Goal: Task Accomplishment & Management: Manage account settings

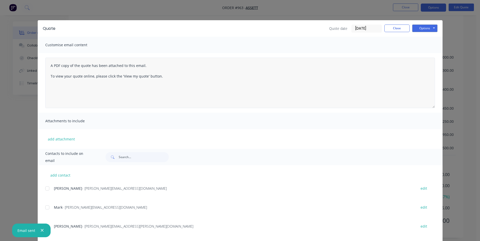
scroll to position [6, 0]
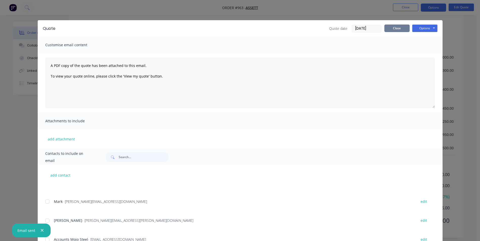
click at [395, 31] on button "Close" at bounding box center [396, 29] width 25 height 8
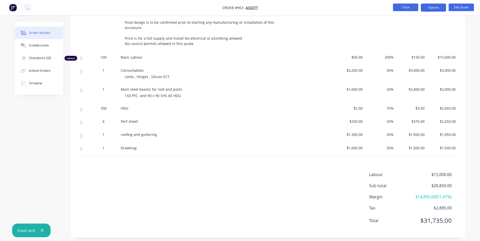
click at [404, 8] on button "Close" at bounding box center [405, 8] width 25 height 8
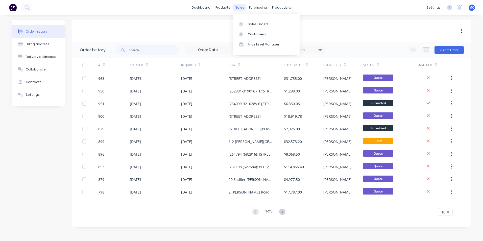
click at [241, 9] on div "sales" at bounding box center [240, 8] width 14 height 8
click at [246, 26] on div at bounding box center [243, 24] width 8 height 5
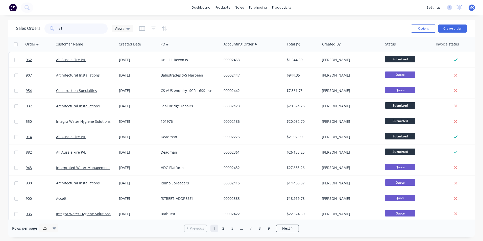
drag, startPoint x: 78, startPoint y: 31, endPoint x: 54, endPoint y: 30, distance: 23.5
click at [54, 30] on div "all" at bounding box center [76, 29] width 63 height 10
type input "905"
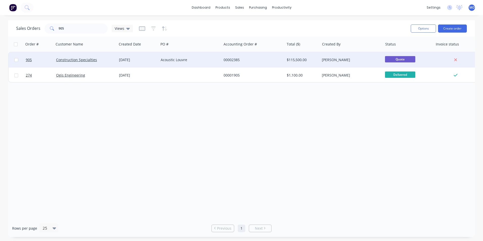
click at [69, 64] on div "Construction Specialties" at bounding box center [85, 59] width 63 height 15
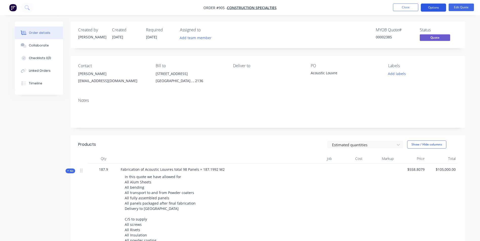
click at [432, 5] on button "Options" at bounding box center [432, 8] width 25 height 8
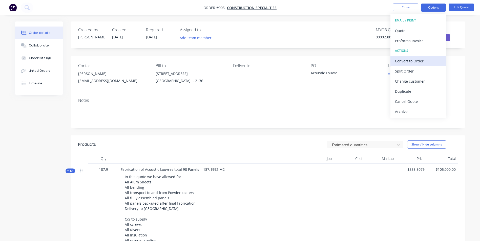
click at [411, 61] on div "Convert to Order" at bounding box center [418, 60] width 47 height 7
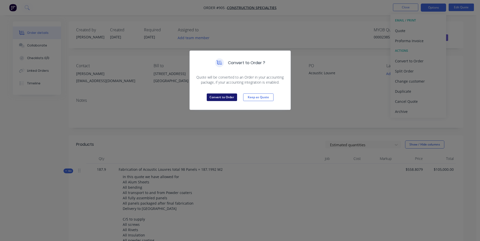
click at [219, 100] on button "Convert to Order" at bounding box center [222, 98] width 30 height 8
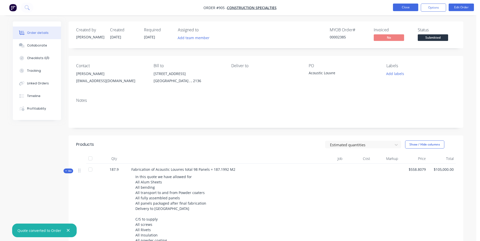
click at [410, 9] on button "Close" at bounding box center [405, 8] width 25 height 8
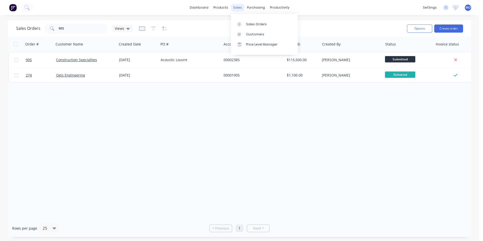
click at [240, 10] on div "sales" at bounding box center [238, 8] width 14 height 8
click at [450, 26] on button "Create order" at bounding box center [449, 29] width 29 height 8
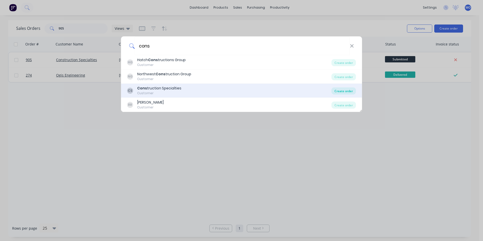
type input "cons"
click at [348, 92] on div "Create order" at bounding box center [344, 90] width 25 height 7
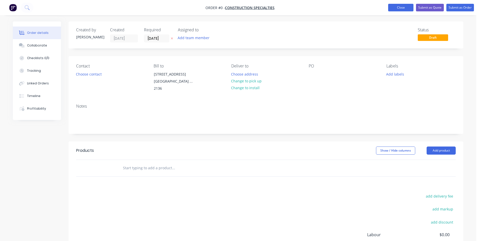
click at [390, 9] on button "Close" at bounding box center [400, 8] width 25 height 8
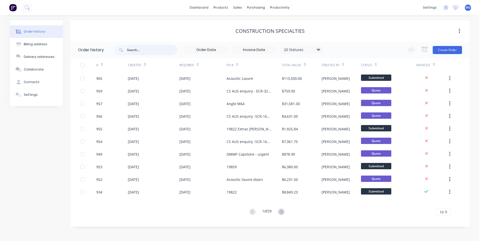
click at [144, 49] on input "text" at bounding box center [152, 50] width 50 height 10
type input "923"
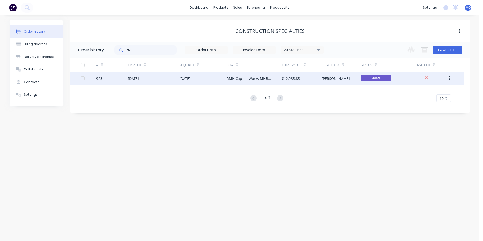
click at [139, 78] on div "[DATE]" at bounding box center [133, 78] width 11 height 5
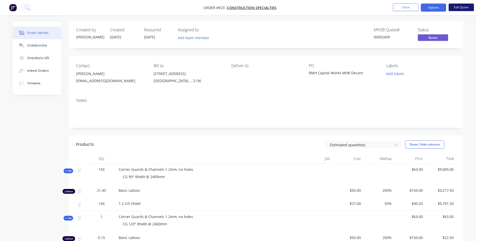
click at [457, 7] on button "Edit Quote" at bounding box center [460, 8] width 25 height 8
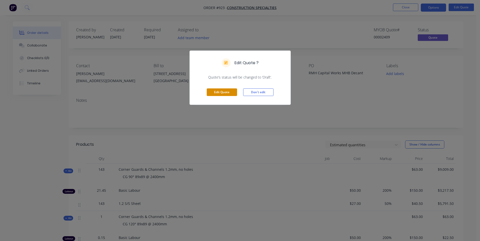
click at [210, 94] on button "Edit Quote" at bounding box center [222, 92] width 30 height 8
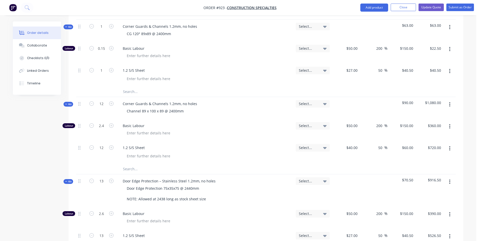
scroll to position [253, 0]
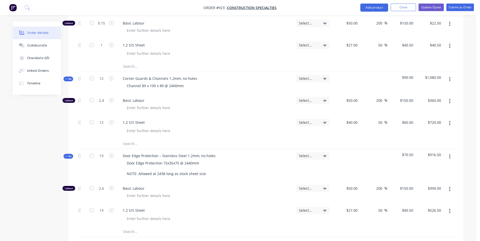
click at [449, 81] on icon "button" at bounding box center [449, 80] width 1 height 6
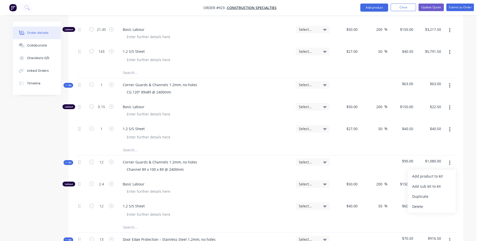
scroll to position [126, 0]
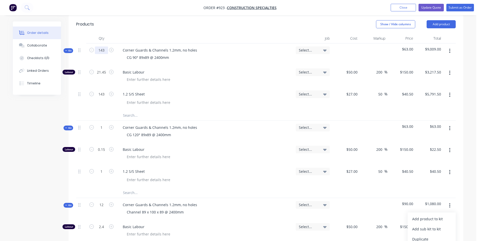
click at [102, 52] on input "143" at bounding box center [101, 51] width 13 height 8
type input "1"
type input "0.15"
type input "$22.50"
type input "1"
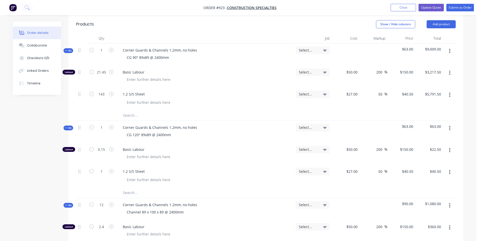
type input "$40.50"
click at [217, 60] on div "CG 90° 89x89 @ 2400mm" at bounding box center [205, 57] width 173 height 7
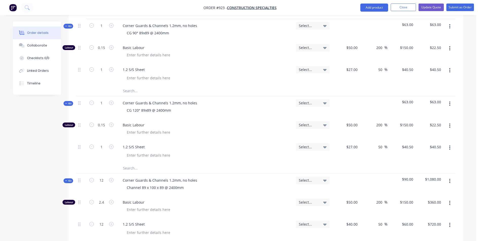
scroll to position [202, 0]
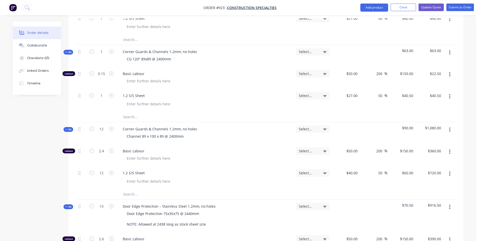
click at [449, 54] on icon "button" at bounding box center [449, 53] width 1 height 6
click at [424, 87] on div "Duplicate" at bounding box center [431, 85] width 39 height 7
click at [447, 54] on button "button" at bounding box center [449, 52] width 12 height 9
click at [426, 85] on div "Duplicate" at bounding box center [431, 85] width 39 height 7
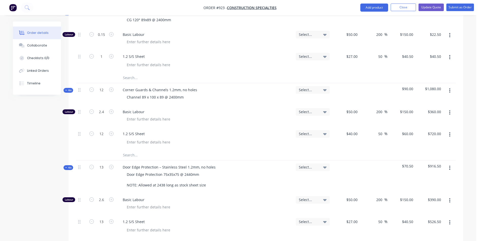
scroll to position [253, 0]
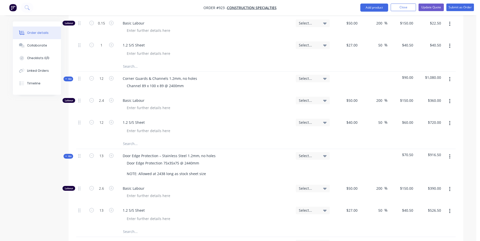
click at [447, 80] on button "button" at bounding box center [449, 79] width 12 height 9
click at [423, 113] on div "Duplicate" at bounding box center [431, 112] width 39 height 7
click at [451, 156] on button "button" at bounding box center [449, 156] width 12 height 9
click at [431, 187] on div "Duplicate" at bounding box center [431, 190] width 39 height 7
click at [449, 83] on button "button" at bounding box center [449, 79] width 12 height 9
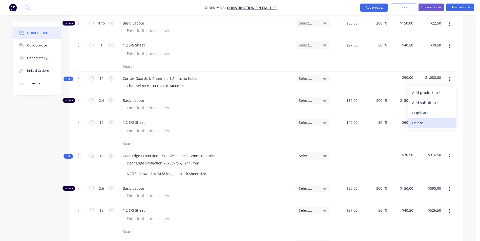
click at [420, 121] on div "Delete" at bounding box center [431, 122] width 39 height 7
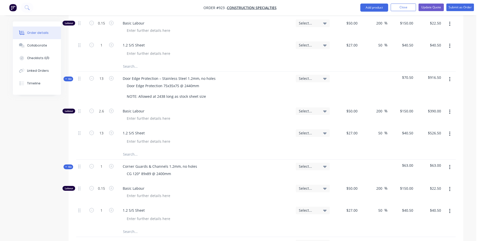
click at [449, 80] on icon "button" at bounding box center [449, 80] width 1 height 6
click at [425, 123] on div "Delete" at bounding box center [431, 122] width 39 height 7
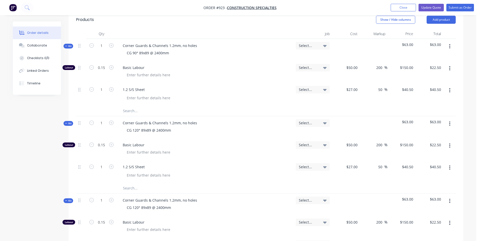
scroll to position [126, 0]
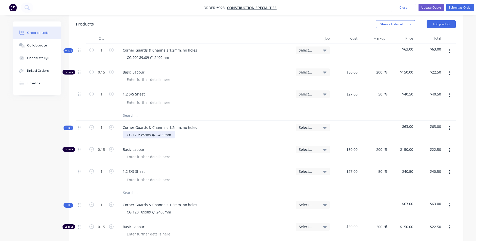
click at [140, 136] on div "CG 120° 89x89 @ 2400mm" at bounding box center [149, 134] width 52 height 7
drag, startPoint x: 171, startPoint y: 58, endPoint x: 125, endPoint y: 60, distance: 45.6
click at [125, 60] on div "CG 90° 89x89 @ 2400mm" at bounding box center [148, 57] width 50 height 7
copy div "CG 90° 89x89 @ 2400mm"
drag, startPoint x: 165, startPoint y: 135, endPoint x: 148, endPoint y: 134, distance: 17.5
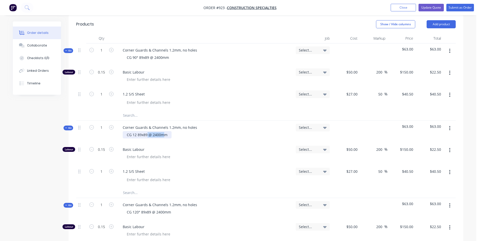
click at [148, 134] on div "CG 12 89x89 @ 2400mm" at bounding box center [147, 134] width 49 height 7
drag, startPoint x: 170, startPoint y: 136, endPoint x: 123, endPoint y: 133, distance: 46.8
click at [123, 133] on div "CG 12 89x89 @ 2400mm" at bounding box center [147, 134] width 49 height 7
click at [159, 56] on div "CG 90° 89x89 @ 2400mm" at bounding box center [148, 57] width 50 height 7
click at [102, 51] on input "1" at bounding box center [101, 51] width 13 height 8
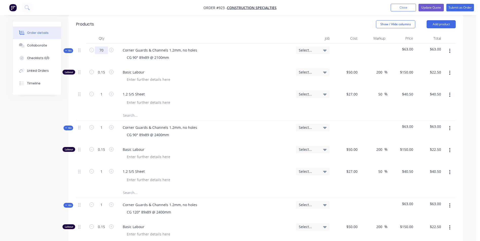
type input "70"
click at [253, 63] on div "Corner Guards & Channels 1.2mm, no holes CG 90° 89x89 @ 2100mm" at bounding box center [205, 54] width 177 height 22
type input "10.5"
type input "$1,575.00"
type input "70"
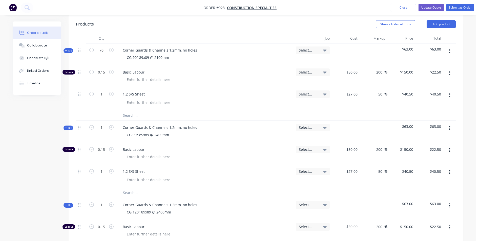
type input "$2,835.00"
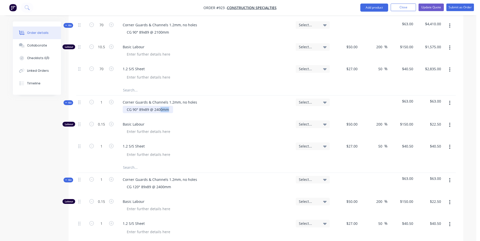
drag, startPoint x: 168, startPoint y: 110, endPoint x: 166, endPoint y: 113, distance: 3.3
click at [160, 113] on div "CG 90° 89x89 @ 2400mm" at bounding box center [148, 109] width 50 height 7
click at [166, 112] on div "CG 90° 89x89 @ 2400mm" at bounding box center [148, 109] width 50 height 7
click at [159, 110] on div "CG 90° 89x89 @ 2400mm" at bounding box center [148, 109] width 50 height 7
click at [107, 102] on input "1" at bounding box center [101, 103] width 13 height 8
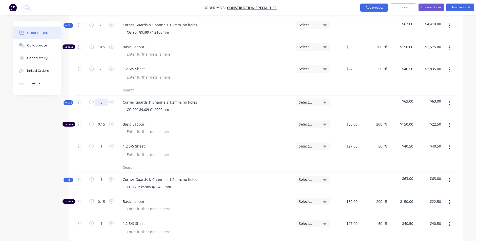
type input "3"
click at [198, 126] on span "Basic Labour" at bounding box center [207, 124] width 169 height 5
type input "0.45"
type input "$67.50"
type input "3"
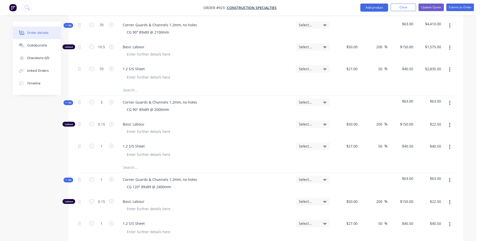
type input "$121.50"
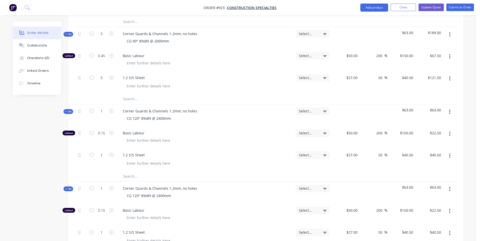
scroll to position [228, 0]
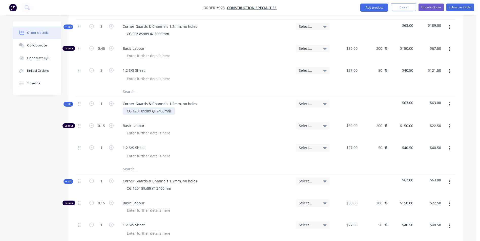
click at [137, 110] on div "CG 120° 89x89 @ 2400mm" at bounding box center [149, 110] width 52 height 7
click at [158, 113] on div "CG 90° 89x89 @ 2400mm" at bounding box center [148, 110] width 50 height 7
click at [105, 103] on input "1" at bounding box center [101, 104] width 13 height 8
type input "6"
click at [201, 139] on div "Basic Labour" at bounding box center [205, 130] width 177 height 22
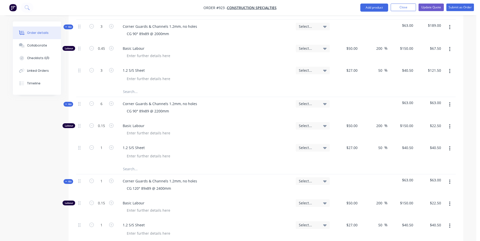
type input "0.9"
type input "$135.00"
type input "6"
type input "$243.00"
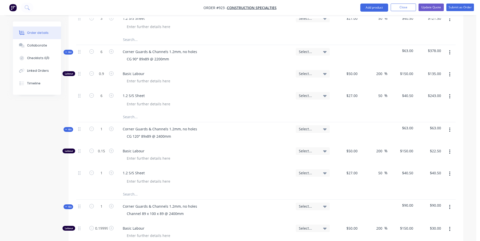
scroll to position [303, 0]
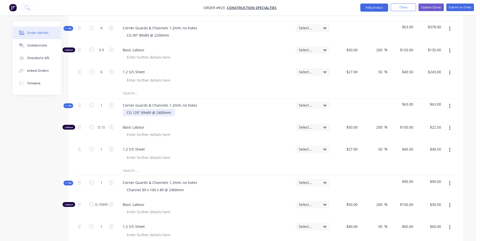
click at [137, 111] on div "CG 120° 89x89 @ 2400mm" at bounding box center [149, 112] width 52 height 7
click at [138, 113] on div "CG 120° 89x89 @ 2400mm" at bounding box center [149, 112] width 52 height 7
click at [159, 114] on div "CG 90° 89x89 @ 2400mm" at bounding box center [148, 112] width 50 height 7
click at [105, 106] on input "1" at bounding box center [101, 106] width 13 height 8
type input "25"
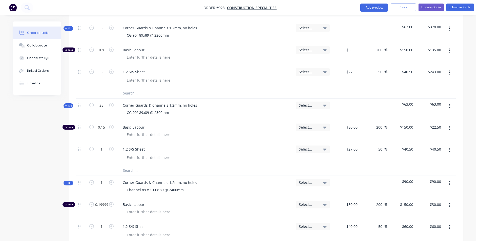
click at [207, 129] on span "Basic Labour" at bounding box center [207, 127] width 169 height 5
type input "3.75"
type input "$562.50"
type input "25"
type input "$1,012.50"
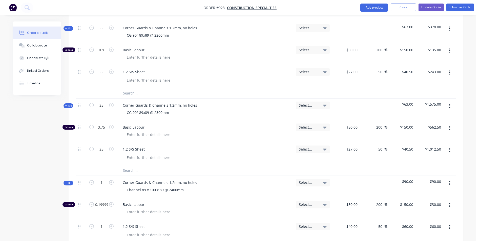
click at [449, 105] on icon "button" at bounding box center [449, 106] width 1 height 6
click at [420, 141] on div "Duplicate" at bounding box center [431, 139] width 39 height 7
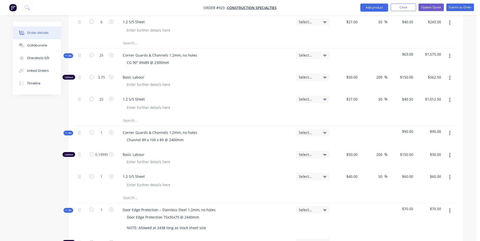
scroll to position [354, 0]
click at [448, 135] on button "button" at bounding box center [449, 132] width 12 height 9
click at [419, 167] on div "Duplicate" at bounding box center [431, 166] width 39 height 7
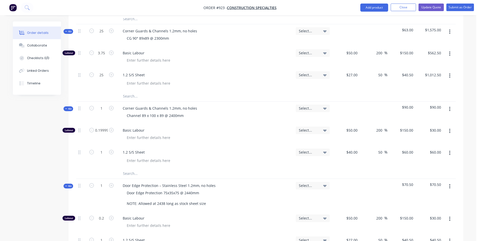
scroll to position [430, 0]
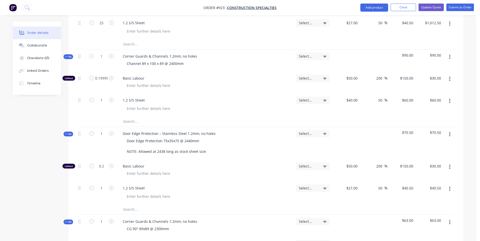
click at [450, 135] on icon "button" at bounding box center [449, 134] width 1 height 5
click at [420, 166] on div "Duplicate" at bounding box center [431, 167] width 39 height 7
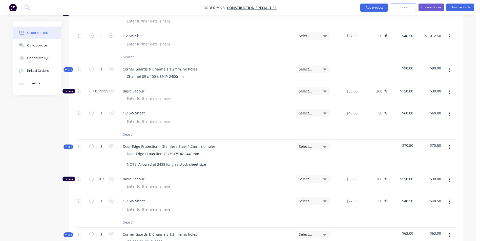
scroll to position [405, 0]
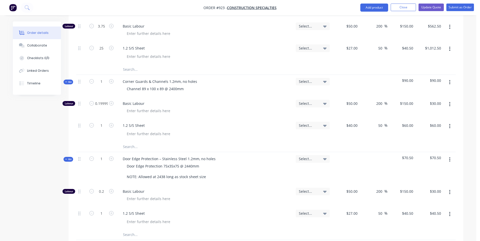
click at [451, 83] on button "button" at bounding box center [449, 82] width 12 height 9
click at [425, 123] on div "Delete" at bounding box center [431, 125] width 39 height 7
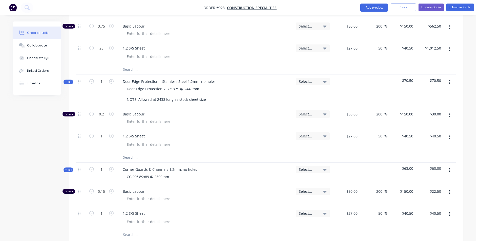
click at [449, 84] on icon "button" at bounding box center [449, 83] width 1 height 6
click at [427, 123] on div "Delete" at bounding box center [431, 125] width 39 height 7
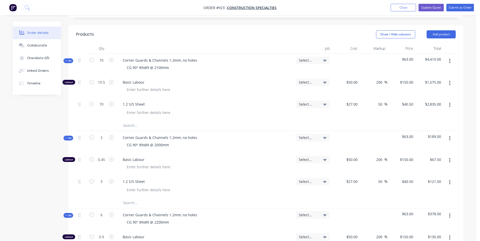
scroll to position [101, 0]
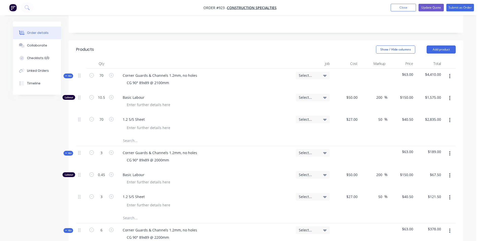
click at [71, 76] on span "Kit" at bounding box center [68, 76] width 7 height 4
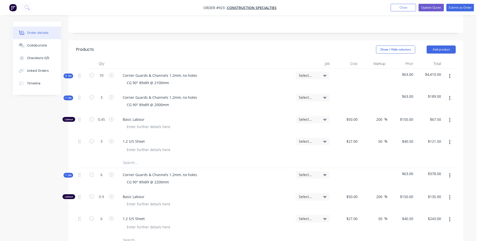
click at [70, 99] on span "Kit" at bounding box center [68, 98] width 7 height 4
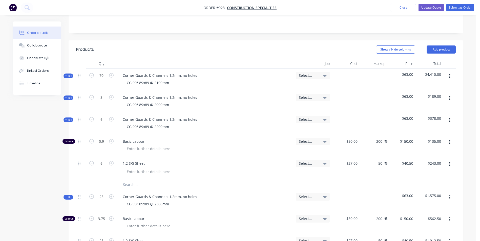
click at [71, 120] on span "Kit" at bounding box center [68, 120] width 7 height 4
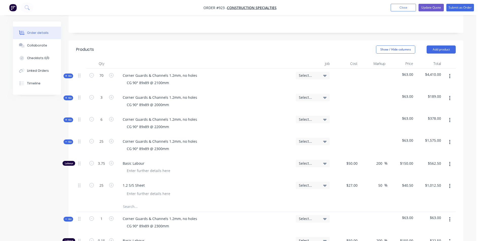
click at [71, 141] on span "Kit" at bounding box center [68, 142] width 7 height 4
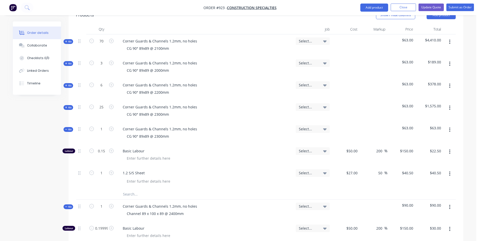
scroll to position [152, 0]
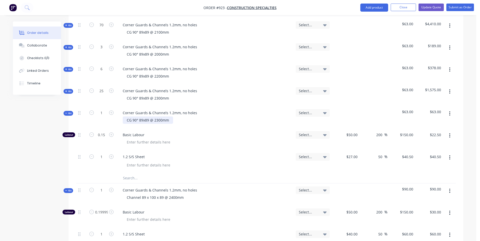
click at [158, 122] on div "CG 90° 89x89 @ 2300mm" at bounding box center [148, 120] width 50 height 7
click at [105, 110] on input "1" at bounding box center [101, 113] width 13 height 8
type input "69"
type input "10.35"
type input "$1,552.50"
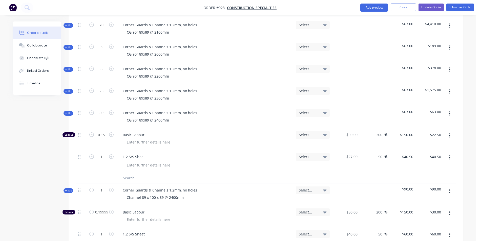
type input "69"
type input "$2,794.50"
click at [205, 120] on div "CG 90° 89x89 @ 2400mm" at bounding box center [205, 120] width 173 height 7
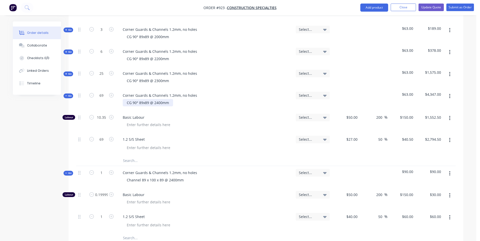
scroll to position [177, 0]
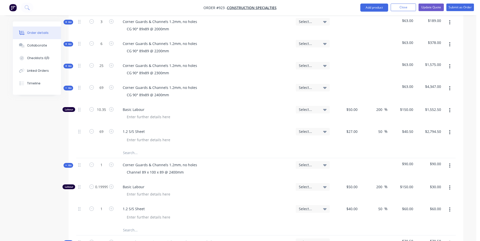
click at [70, 90] on button "Kit" at bounding box center [68, 88] width 10 height 5
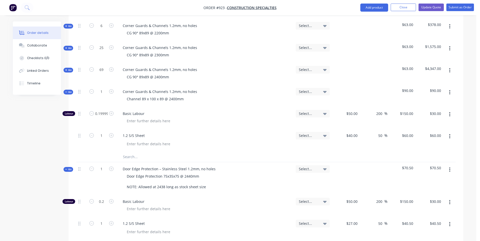
scroll to position [202, 0]
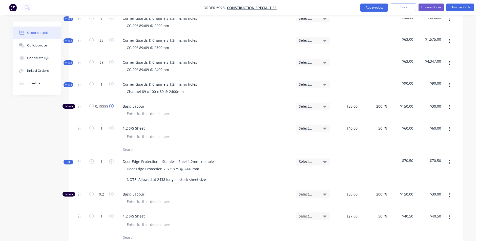
click at [109, 107] on icon "button" at bounding box center [111, 106] width 5 height 5
type input "1.2"
type input "$180.00"
click at [93, 107] on icon "button" at bounding box center [91, 106] width 5 height 5
type input "0.2"
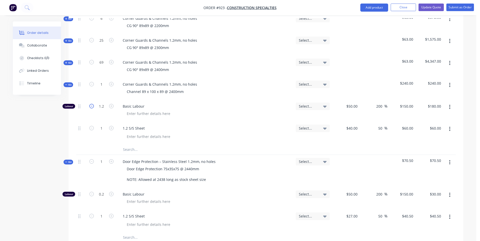
type input "$30.00"
click at [101, 83] on input "1" at bounding box center [101, 85] width 13 height 8
type input "12"
type input "2.4"
type input "$360.00"
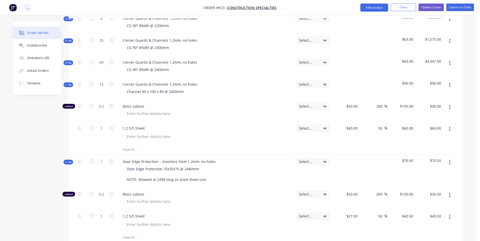
type input "12"
type input "$720.00"
click at [236, 101] on div "Basic Labour" at bounding box center [205, 111] width 177 height 22
click at [69, 86] on span "Kit" at bounding box center [68, 85] width 7 height 4
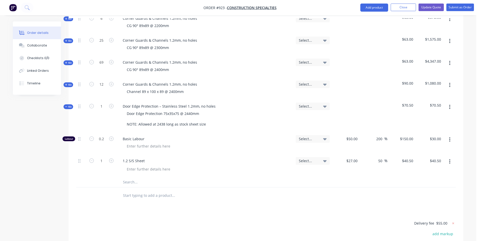
click at [447, 86] on button "button" at bounding box center [449, 85] width 12 height 9
click at [415, 116] on div "Duplicate" at bounding box center [431, 118] width 39 height 7
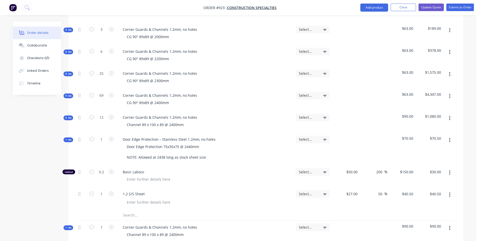
scroll to position [177, 0]
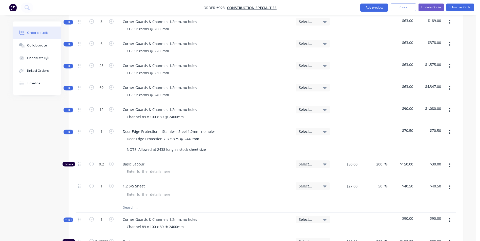
click at [447, 220] on button "button" at bounding box center [449, 220] width 12 height 9
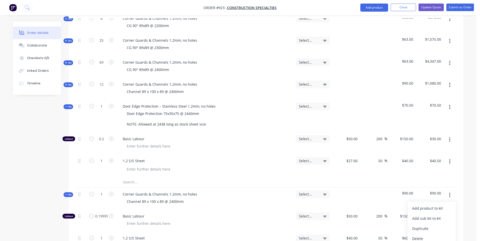
click at [354, 198] on div at bounding box center [345, 199] width 28 height 22
click at [105, 108] on input "1" at bounding box center [101, 107] width 13 height 8
type input "13"
click at [217, 145] on div at bounding box center [207, 146] width 169 height 7
type input "2.6"
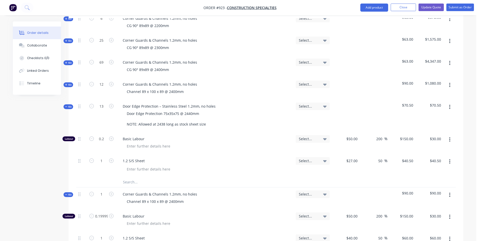
type input "$390.00"
type input "13"
type input "$526.50"
click at [70, 108] on span "Kit" at bounding box center [68, 107] width 7 height 4
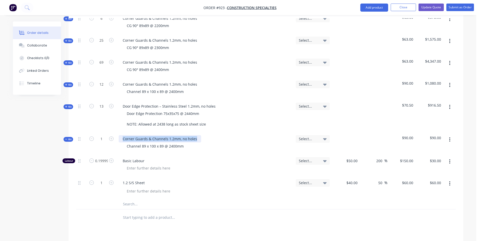
drag, startPoint x: 195, startPoint y: 141, endPoint x: 122, endPoint y: 146, distance: 73.3
click at [122, 146] on div "Corner Guards & Channels 1.2mm, no holes Channel 89 x 100 x 89 @ 2400mm" at bounding box center [205, 143] width 177 height 22
click at [122, 146] on div "Channel 89 x 100 x 89 @ 2400mm" at bounding box center [205, 146] width 173 height 7
drag, startPoint x: 195, startPoint y: 138, endPoint x: 122, endPoint y: 141, distance: 72.9
click at [122, 141] on div "Corner Guards & Channels 1.2mm, no holes" at bounding box center [160, 138] width 82 height 7
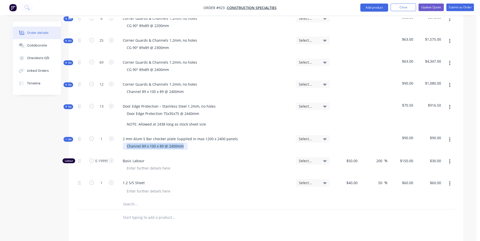
drag, startPoint x: 183, startPoint y: 145, endPoint x: 125, endPoint y: 151, distance: 57.8
click at [125, 151] on div "2 mm Alum 5 Bar checker plate Supplied in max 1200 x 2400 panels Channel 89 x 1…" at bounding box center [205, 143] width 177 height 22
click at [99, 163] on input "0.19999999999999998" at bounding box center [101, 161] width 13 height 8
type input "0.15"
type input "$22.50"
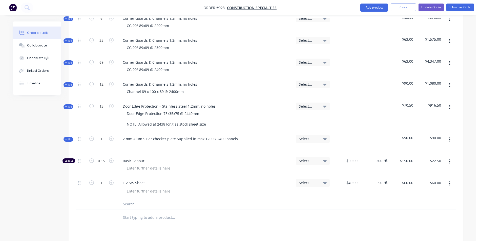
click at [188, 157] on div "Basic Labour" at bounding box center [205, 165] width 177 height 22
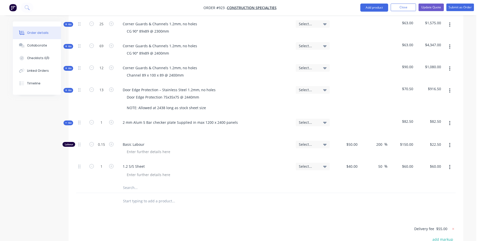
scroll to position [228, 0]
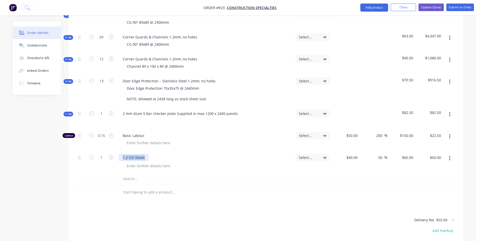
drag, startPoint x: 146, startPoint y: 158, endPoint x: 111, endPoint y: 161, distance: 35.3
click at [111, 161] on div "1 1.2 S/S Sheet Select... $40.00 $40.00 50 50 % $60.00 $60.00 $60.00 $60.00" at bounding box center [265, 162] width 379 height 23
click at [240, 177] on div at bounding box center [195, 179] width 152 height 10
click at [357, 157] on input "40" at bounding box center [353, 157] width 14 height 7
type input "$45.00"
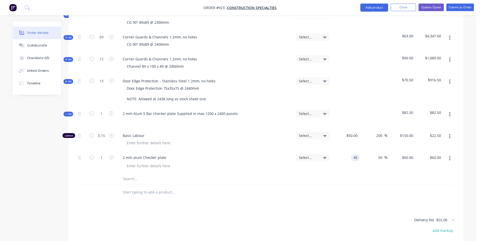
type input "$67.50"
click at [263, 156] on div "2 mm alum Checker plate" at bounding box center [205, 157] width 173 height 7
click at [103, 114] on input "1" at bounding box center [101, 114] width 13 height 8
click at [214, 129] on div "Basic Labour" at bounding box center [205, 140] width 177 height 22
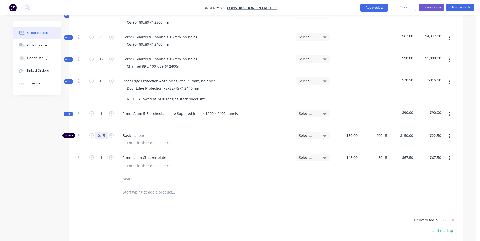
click at [104, 134] on input "0.15" at bounding box center [101, 136] width 13 height 8
type input "0.01"
type input "$1.50"
click at [232, 144] on div at bounding box center [207, 142] width 169 height 7
click at [103, 137] on input "0.01" at bounding box center [101, 136] width 13 height 8
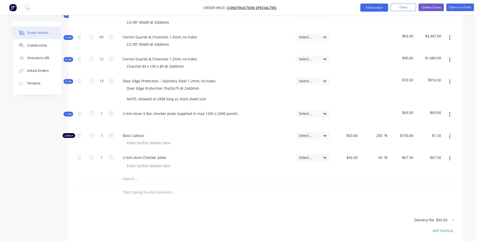
type input "0.1"
type input "$15.00"
click at [187, 125] on div "2 mm Alum 5 Bar checker plate Supplied in max 1200 x 2400 panels" at bounding box center [205, 118] width 177 height 22
click at [100, 113] on input "1" at bounding box center [101, 114] width 13 height 8
click at [103, 113] on input "1" at bounding box center [101, 114] width 13 height 8
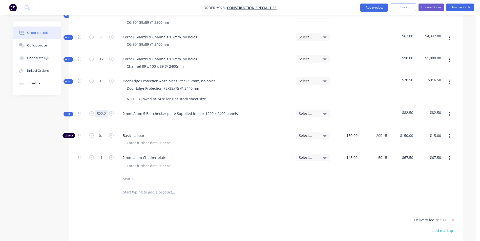
type input "522.2"
type input "52.22"
type input "$7,833.00"
type input "522.2"
type input "$35,248.50"
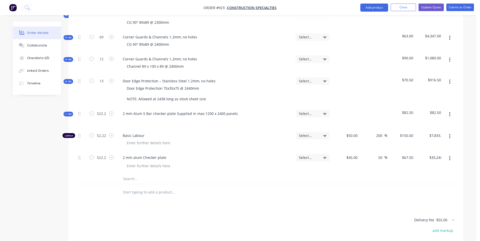
click at [223, 138] on span "Basic Labour" at bounding box center [207, 135] width 169 height 5
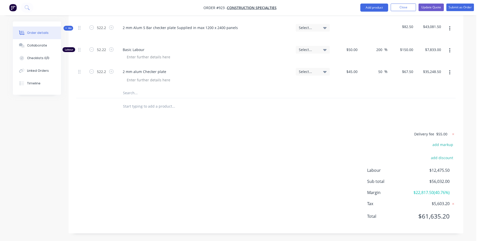
scroll to position [320, 0]
click at [430, 7] on button "Update Quote" at bounding box center [430, 8] width 25 height 8
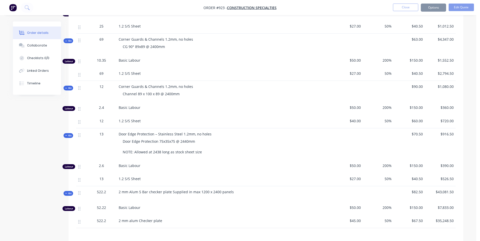
scroll to position [0, 0]
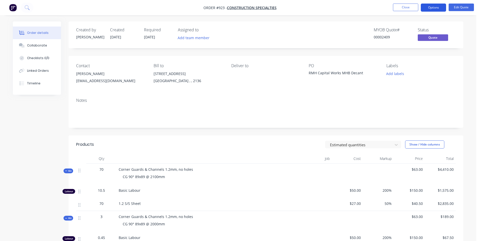
click at [428, 4] on button "Options" at bounding box center [432, 8] width 25 height 8
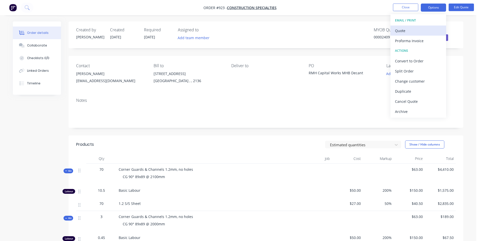
click at [404, 31] on div "Quote" at bounding box center [418, 30] width 47 height 7
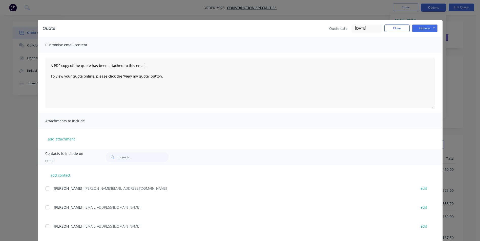
click at [45, 206] on div at bounding box center [47, 208] width 10 height 10
click at [48, 229] on div at bounding box center [47, 226] width 10 height 10
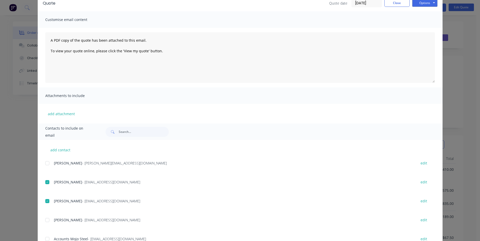
click at [44, 220] on div at bounding box center [47, 220] width 10 height 10
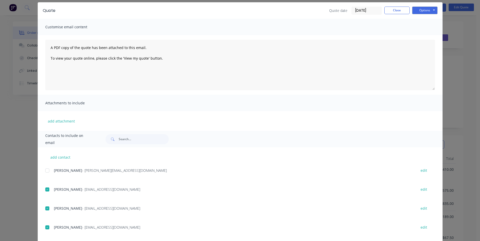
scroll to position [0, 0]
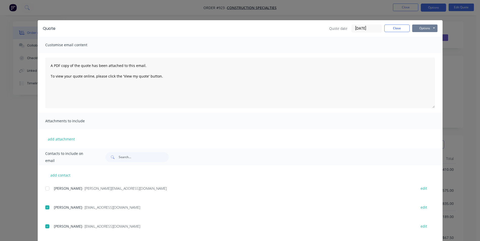
click at [418, 30] on button "Options" at bounding box center [424, 29] width 25 height 8
click at [423, 53] on button "Email" at bounding box center [428, 54] width 32 height 8
click at [394, 26] on button "Close" at bounding box center [396, 29] width 25 height 8
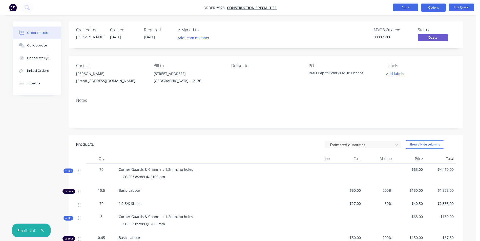
click at [400, 9] on button "Close" at bounding box center [405, 8] width 25 height 8
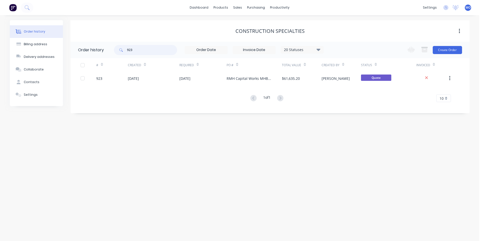
drag, startPoint x: 147, startPoint y: 50, endPoint x: 123, endPoint y: 50, distance: 24.0
click at [123, 50] on div "923" at bounding box center [145, 50] width 63 height 10
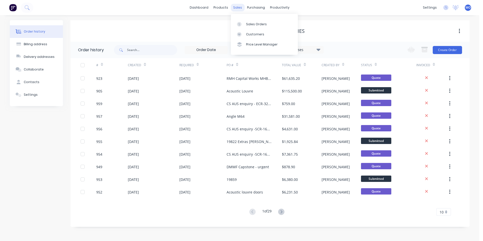
click at [239, 10] on div "sales" at bounding box center [238, 8] width 14 height 8
click at [245, 25] on div at bounding box center [241, 24] width 8 height 5
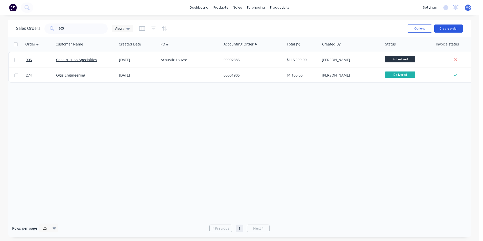
click at [442, 25] on button "Create order" at bounding box center [449, 29] width 29 height 8
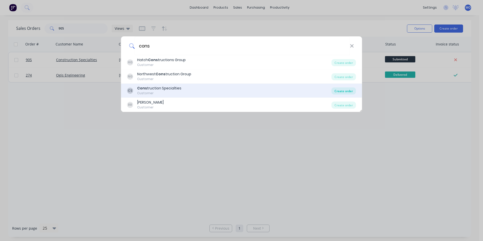
type input "cons"
click at [348, 89] on div "Create order" at bounding box center [344, 90] width 25 height 7
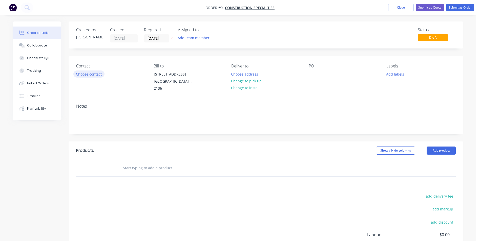
click at [82, 71] on button "Choose contact" at bounding box center [88, 74] width 31 height 7
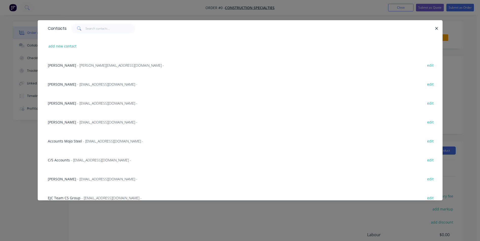
click at [78, 120] on span "- [EMAIL_ADDRESS][DOMAIN_NAME] -" at bounding box center [107, 122] width 60 height 5
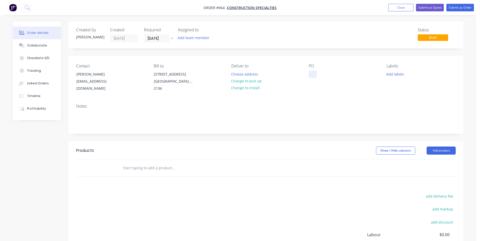
click at [316, 75] on div at bounding box center [312, 74] width 8 height 7
paste div
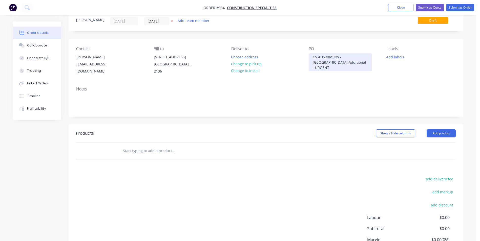
scroll to position [25, 0]
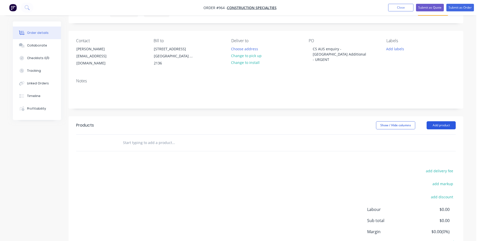
click at [435, 126] on button "Add product" at bounding box center [440, 125] width 29 height 8
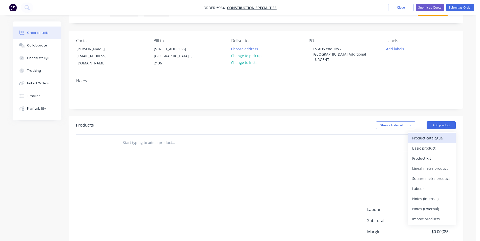
click at [427, 140] on div "Product catalogue" at bounding box center [431, 138] width 39 height 7
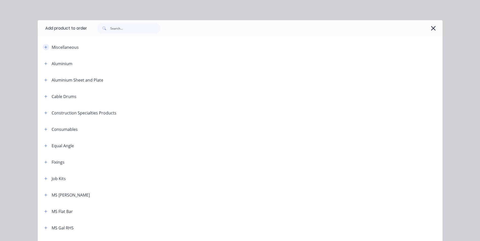
click at [44, 50] on button "button" at bounding box center [46, 47] width 6 height 6
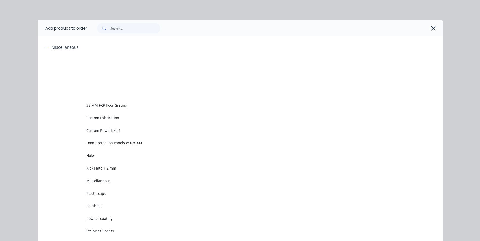
click at [108, 134] on td "Custom Rework kit 1" at bounding box center [264, 130] width 356 height 13
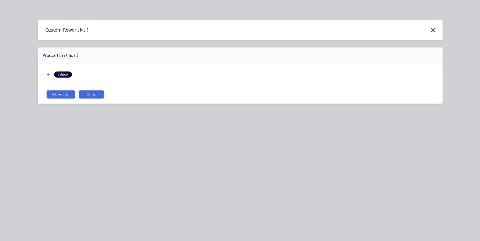
click at [50, 95] on button "Add to order" at bounding box center [61, 95] width 28 height 8
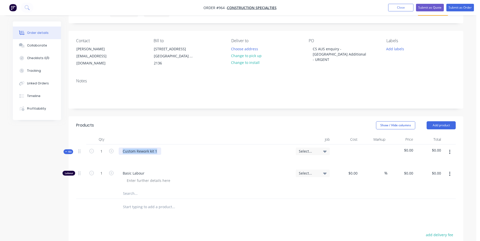
drag, startPoint x: 156, startPoint y: 152, endPoint x: 123, endPoint y: 153, distance: 32.9
click at [123, 153] on div "Custom Rework kit 1" at bounding box center [140, 151] width 42 height 7
paste div
click at [126, 160] on div at bounding box center [127, 158] width 8 height 7
click at [450, 152] on button "button" at bounding box center [449, 152] width 12 height 9
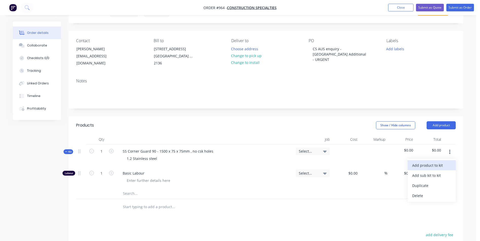
click at [433, 168] on div "Add product to kit" at bounding box center [431, 165] width 39 height 7
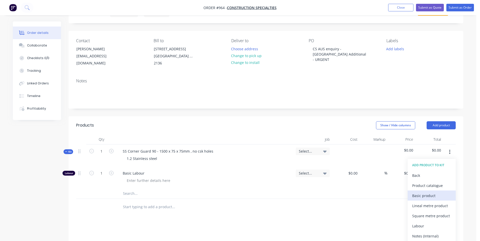
click at [421, 195] on div "Basic product" at bounding box center [431, 195] width 39 height 7
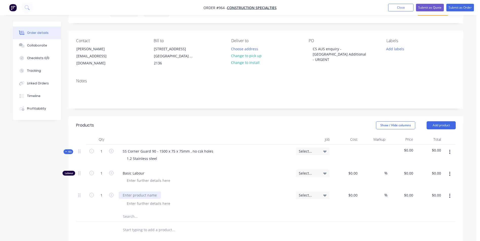
click at [147, 199] on div at bounding box center [140, 195] width 42 height 7
click at [353, 197] on input at bounding box center [354, 195] width 12 height 7
type input "$18.00"
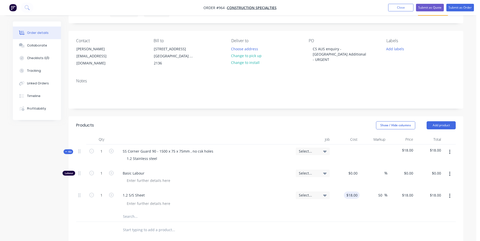
type input "50"
type input "27"
type input "$27.00"
click at [101, 172] on input "1" at bounding box center [101, 174] width 13 height 8
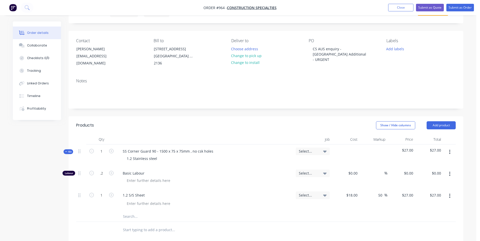
type input "0.2"
type input "$50.00"
type input "$10.00"
type input "150"
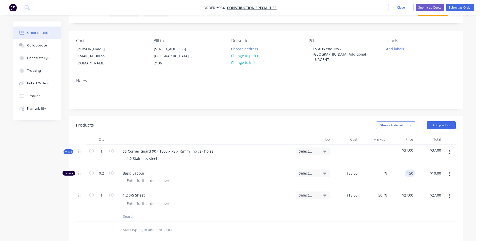
type input "200"
type input "$150.00"
type input "$30.00"
click at [102, 152] on input "1" at bounding box center [101, 152] width 13 height 8
type input "14"
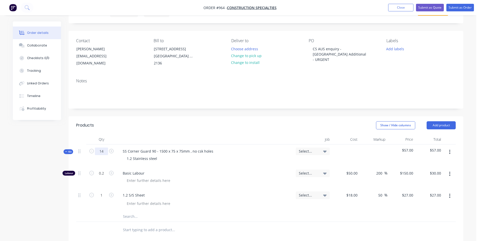
type input "2.8"
type input "$420.00"
type input "14"
type input "$378.00"
click at [449, 153] on icon "button" at bounding box center [449, 152] width 1 height 6
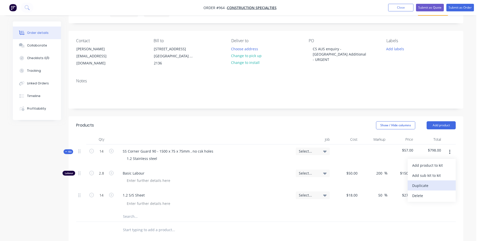
click at [420, 183] on div "Duplicate" at bounding box center [431, 185] width 39 height 7
type input "$50.00"
type input "200"
type input "$150.00"
type input "$30.00"
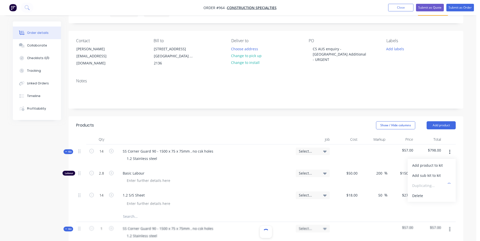
type input "$18.00"
type input "50"
type input "$27.00"
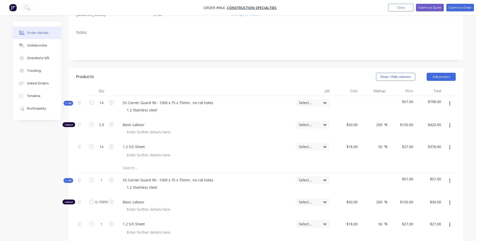
scroll to position [76, 0]
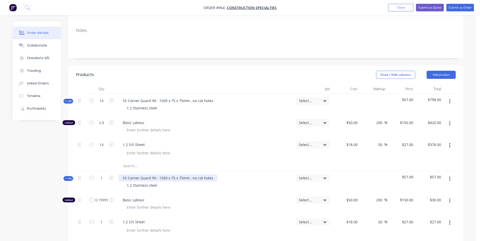
click at [173, 179] on div "SS Corner Guard 90 - 1500 x 75 x 75mm , no csk holes" at bounding box center [168, 177] width 99 height 7
click at [105, 203] on input "0.19999999999999998" at bounding box center [101, 200] width 13 height 8
type input "0.2"
type input "$16.00"
type input "$24.00"
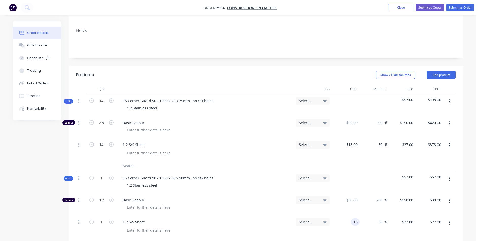
type input "$24.00"
click at [277, 202] on span "Basic Labour" at bounding box center [207, 199] width 169 height 5
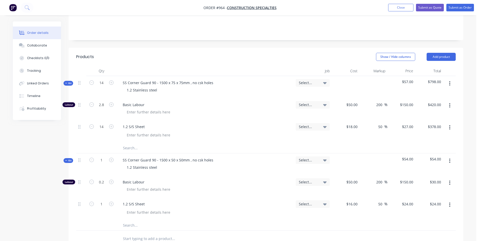
scroll to position [101, 0]
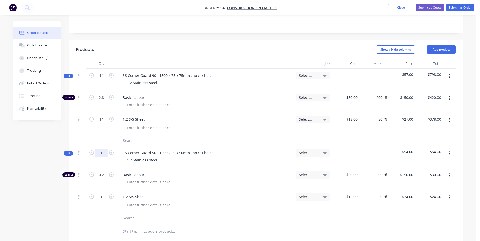
click at [103, 151] on input "1" at bounding box center [101, 153] width 13 height 8
type input "4"
type input "0.8"
type input "$120.00"
type input "4"
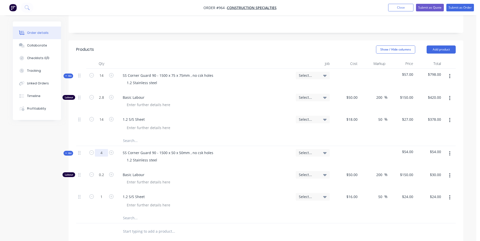
type input "$96.00"
click at [440, 51] on button "Add product" at bounding box center [440, 50] width 29 height 8
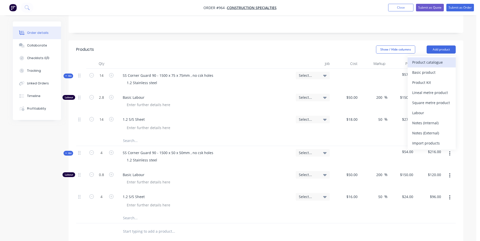
click at [424, 61] on div "Product catalogue" at bounding box center [431, 62] width 39 height 7
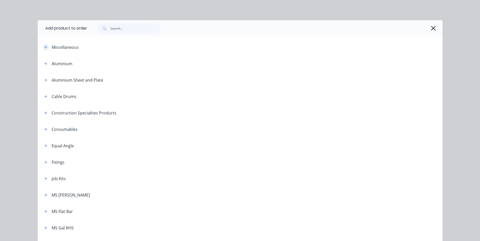
click at [43, 49] on button "button" at bounding box center [46, 47] width 6 height 6
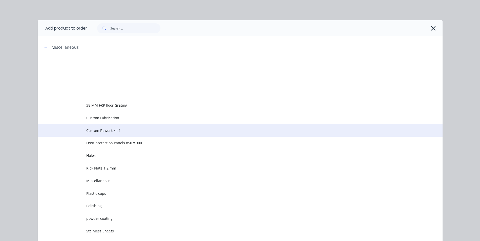
click at [91, 126] on td "Custom Rework kit 1" at bounding box center [264, 130] width 356 height 13
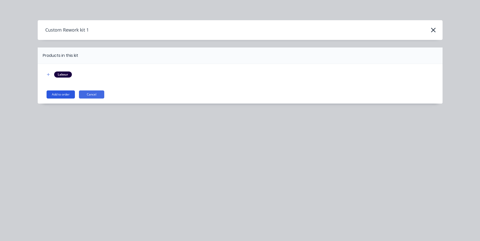
click at [60, 94] on button "Add to order" at bounding box center [61, 95] width 28 height 8
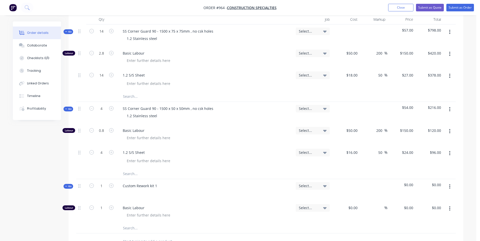
scroll to position [152, 0]
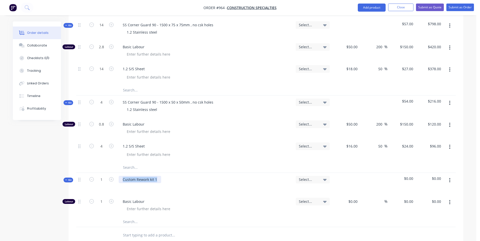
drag, startPoint x: 160, startPoint y: 181, endPoint x: 114, endPoint y: 176, distance: 46.0
click at [116, 177] on div "Kit 1 Custom Rework kit 1 Select... $0.00 $0.00" at bounding box center [265, 184] width 379 height 22
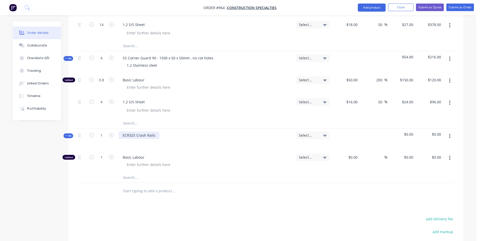
scroll to position [202, 0]
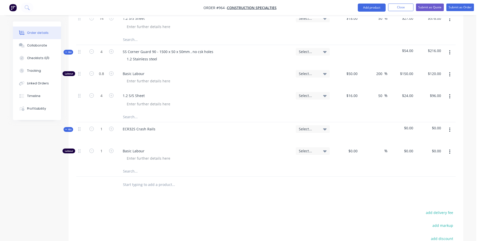
click at [452, 128] on button "button" at bounding box center [449, 129] width 12 height 9
click at [432, 146] on div "Add product to kit" at bounding box center [431, 143] width 39 height 7
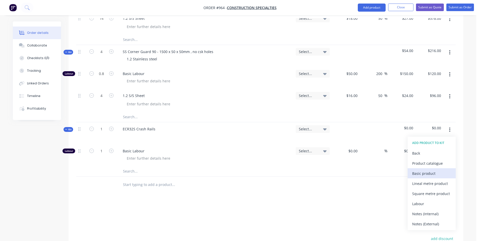
click at [422, 176] on div "Basic product" at bounding box center [431, 173] width 39 height 7
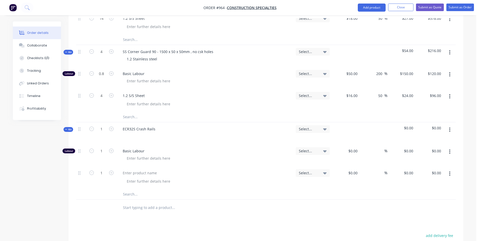
click at [447, 172] on button "button" at bounding box center [449, 173] width 12 height 9
click at [436, 195] on div "Duplicate" at bounding box center [431, 197] width 39 height 7
click at [142, 170] on div at bounding box center [140, 172] width 42 height 7
click at [354, 171] on input "0" at bounding box center [354, 172] width 12 height 7
type input "."
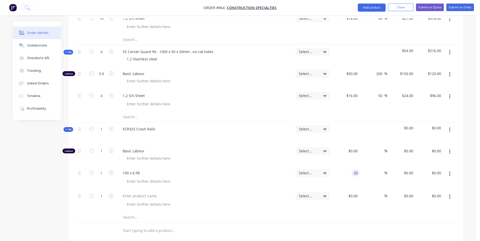
type input "$20.00"
type input "50"
type input "30"
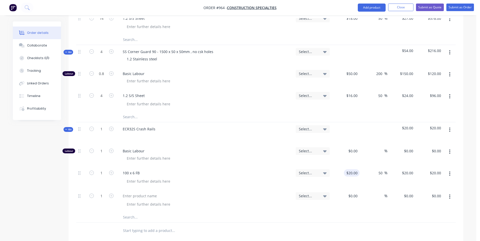
type input "$30.00"
click at [154, 196] on div at bounding box center [140, 195] width 42 height 7
type input "$20.00"
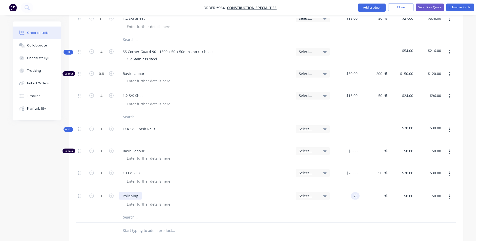
type input "$20.00"
type input "50"
type input "30"
type input "$30.00"
click at [243, 171] on div "100 x 6 FB" at bounding box center [205, 172] width 173 height 7
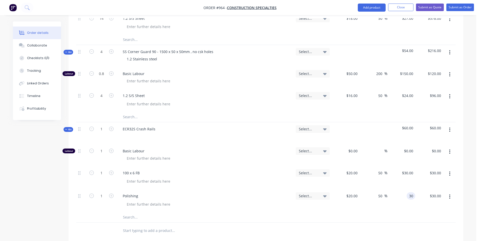
type input "$30.00"
click at [106, 153] on input "1" at bounding box center [101, 151] width 13 height 8
type input "0.5"
type input "$50.00"
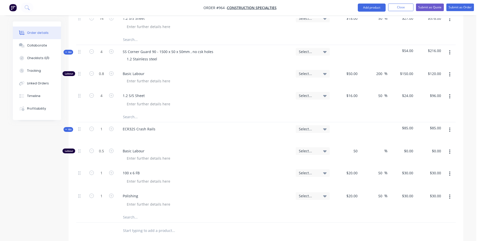
type input "$25.00"
type input "150"
type input "200"
type input "$150.00"
type input "$75.00"
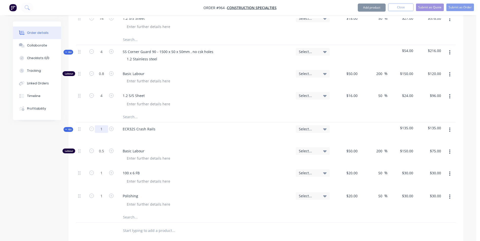
click at [104, 129] on input "1" at bounding box center [101, 129] width 13 height 8
type input "4.975"
type input "2.4875"
type input "$373.13"
type input "4.975"
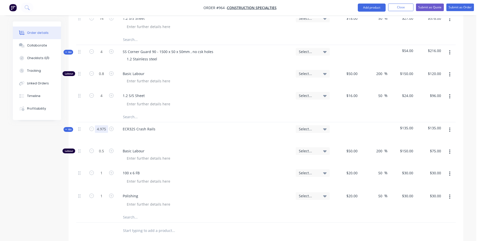
type input "$149.25"
type input "4.975"
type input "$149.25"
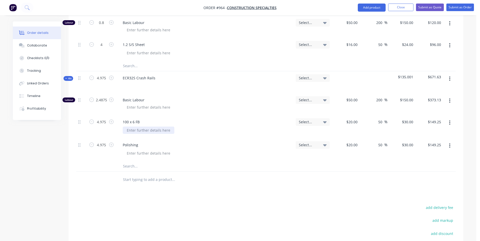
scroll to position [329, 0]
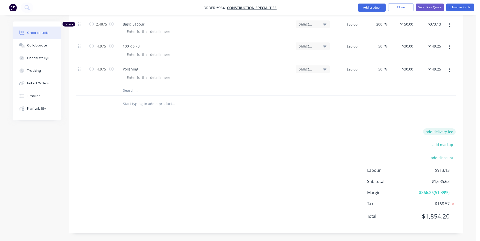
click at [453, 130] on button "add delivery fee" at bounding box center [439, 131] width 33 height 7
type input "55"
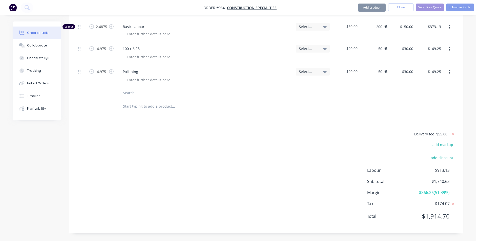
scroll to position [327, 0]
click at [300, 118] on div "Products Show / Hide columns Add product Qty Job Cost Markup Price Total Kit 14…" at bounding box center [266, 24] width 394 height 419
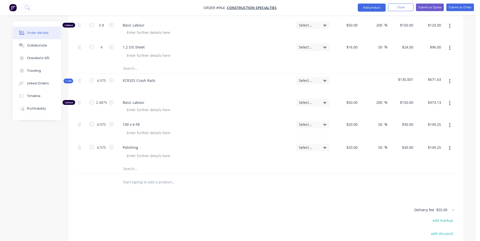
scroll to position [226, 0]
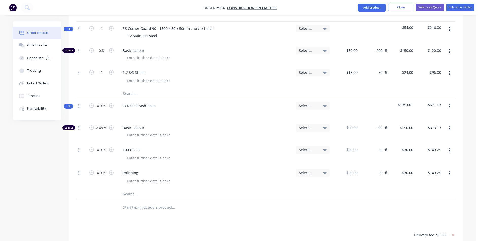
click at [259, 37] on div "1.2 Stainless steel" at bounding box center [205, 35] width 173 height 7
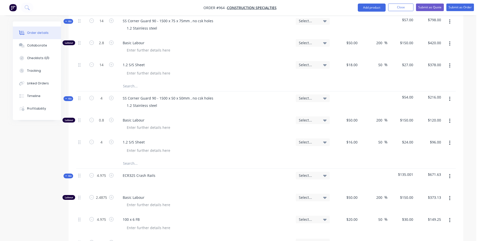
scroll to position [150, 0]
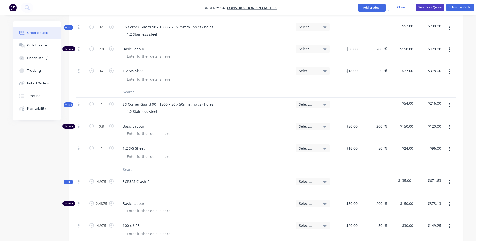
click at [433, 7] on button "Submit as Quote" at bounding box center [430, 8] width 28 height 8
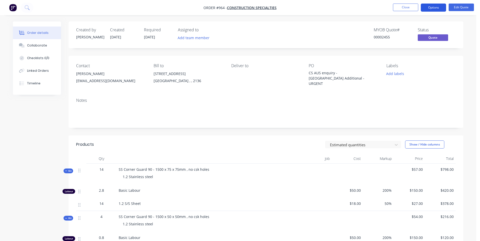
click at [437, 9] on button "Options" at bounding box center [432, 8] width 25 height 8
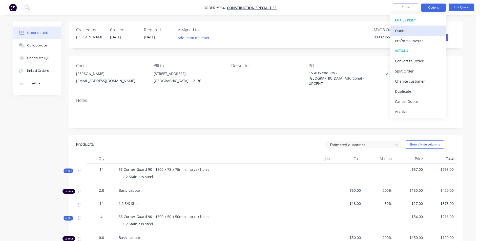
click at [414, 27] on div "Quote" at bounding box center [418, 30] width 47 height 7
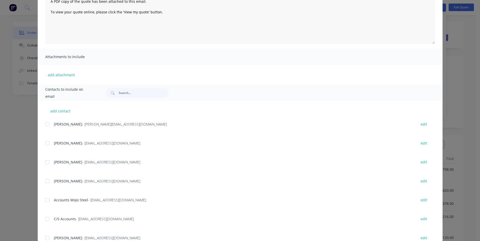
scroll to position [72, 0]
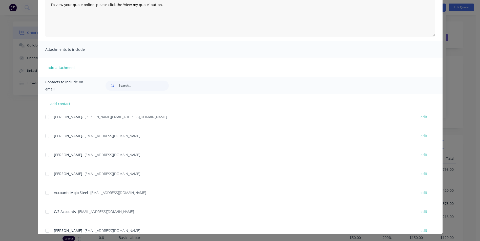
click at [44, 137] on div at bounding box center [47, 136] width 10 height 10
click at [46, 156] on div at bounding box center [47, 155] width 10 height 10
click at [44, 173] on div at bounding box center [47, 174] width 10 height 10
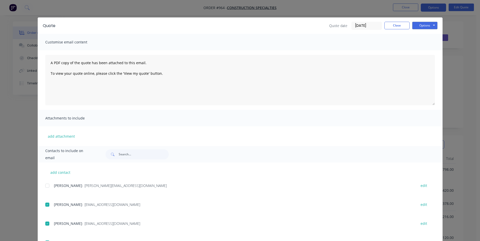
scroll to position [0, 0]
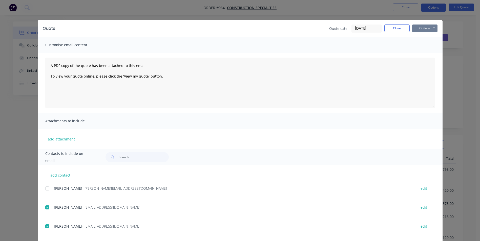
click at [419, 30] on button "Options" at bounding box center [424, 29] width 25 height 8
click at [418, 52] on button "Email" at bounding box center [428, 54] width 32 height 8
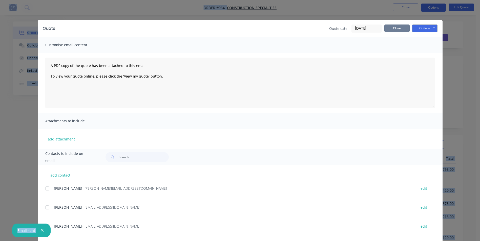
click at [391, 28] on button "Close" at bounding box center [396, 29] width 25 height 8
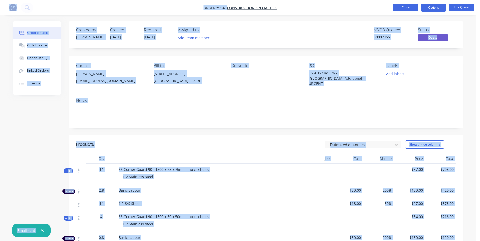
click at [401, 8] on button "Close" at bounding box center [405, 8] width 25 height 8
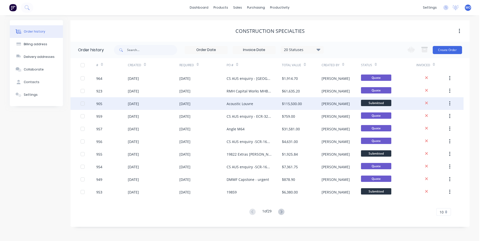
click at [229, 105] on div "Acoustic Louvre" at bounding box center [240, 103] width 27 height 5
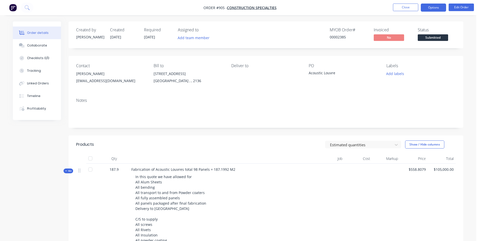
click at [433, 6] on button "Options" at bounding box center [432, 8] width 25 height 8
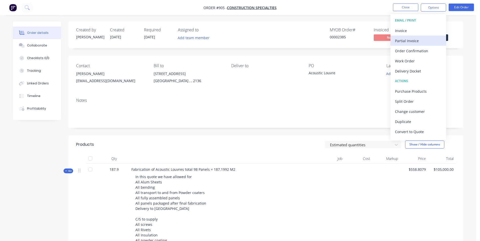
click at [404, 39] on div "Partial Invoice" at bounding box center [418, 40] width 47 height 7
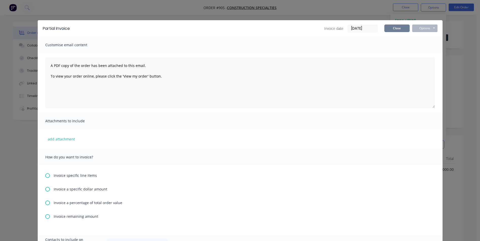
click at [391, 29] on button "Close" at bounding box center [396, 29] width 25 height 8
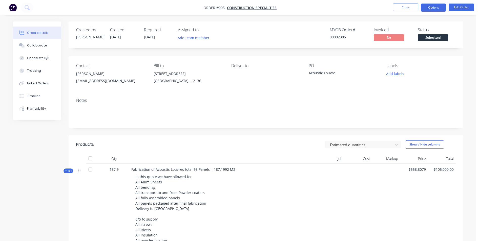
click at [431, 8] on button "Options" at bounding box center [432, 8] width 25 height 8
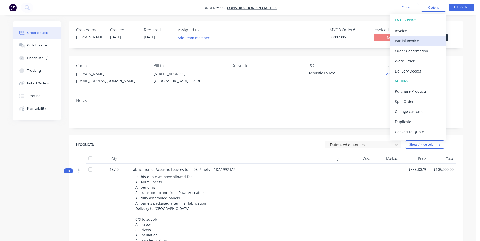
click at [402, 38] on div "Partial Invoice" at bounding box center [418, 40] width 47 height 7
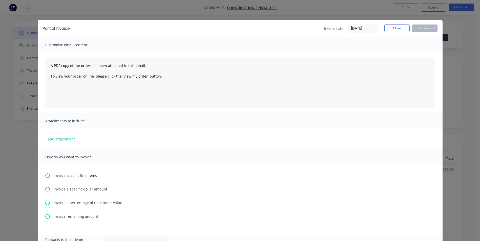
click at [46, 202] on icon at bounding box center [47, 203] width 5 height 5
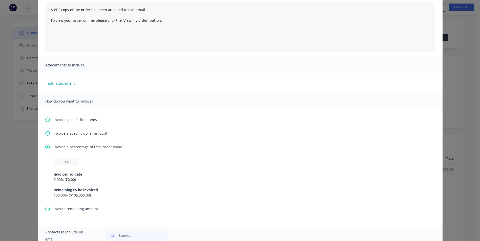
scroll to position [76, 0]
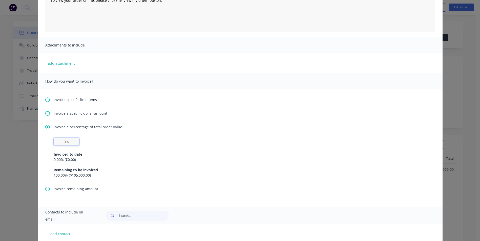
drag, startPoint x: 67, startPoint y: 144, endPoint x: 51, endPoint y: 147, distance: 16.5
click at [67, 143] on input "text" at bounding box center [67, 142] width 26 height 8
type input "50%"
click at [129, 140] on div "50% Invoiced to date 0.00 % ( $0.00 ) Remaining to be invoiced 100.00 % ( $105,…" at bounding box center [240, 158] width 373 height 40
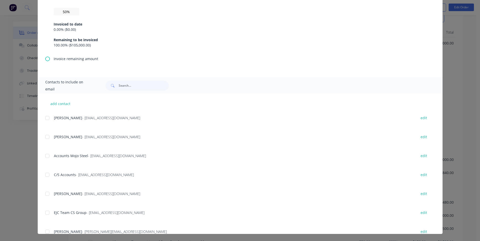
scroll to position [0, 0]
click at [44, 134] on div at bounding box center [47, 136] width 10 height 10
click at [43, 155] on div at bounding box center [47, 155] width 10 height 10
click at [47, 209] on div at bounding box center [47, 212] width 10 height 10
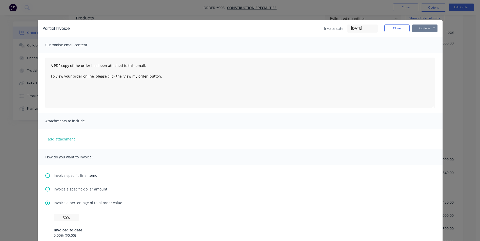
click at [418, 25] on button "Options" at bounding box center [424, 29] width 25 height 8
click at [425, 55] on button "Email" at bounding box center [428, 54] width 32 height 8
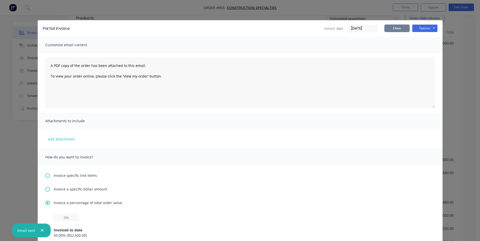
click at [395, 29] on button "Close" at bounding box center [396, 29] width 25 height 8
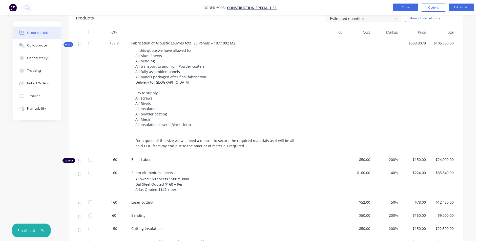
click at [408, 8] on button "Close" at bounding box center [405, 8] width 25 height 8
